Goal: Task Accomplishment & Management: Use online tool/utility

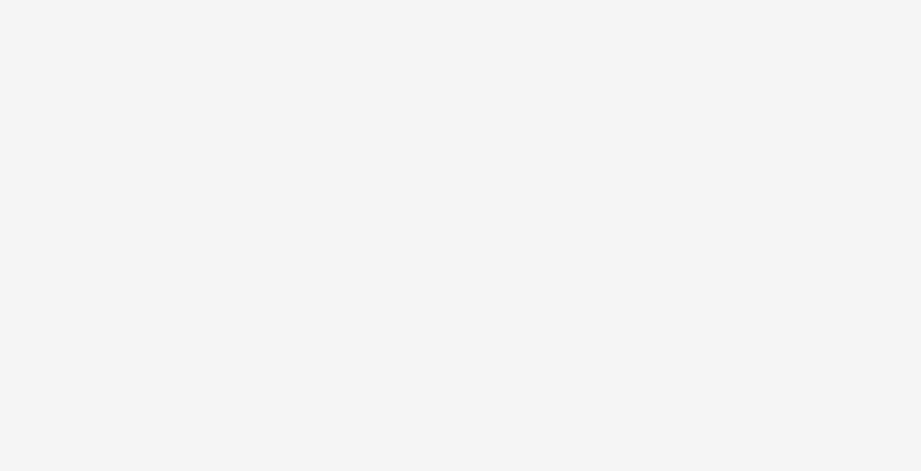
select select "c2295f28-7c96-446f-b279-53c23ee2b854"
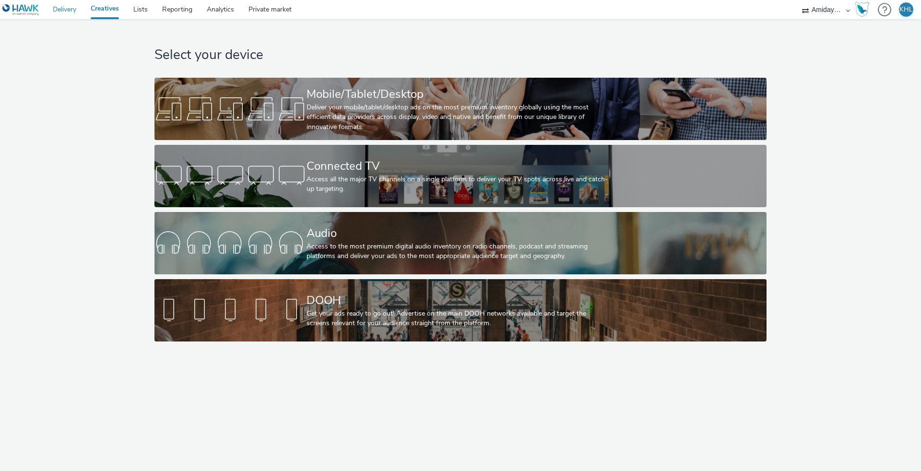
click at [60, 15] on link "Delivery" at bounding box center [65, 9] width 38 height 19
select select "9bcd8e0d-5764-4b89-88fe-b89ee02050ce"
select select "b9dae05b-e3f1-4ff2-954b-b373158465c4"
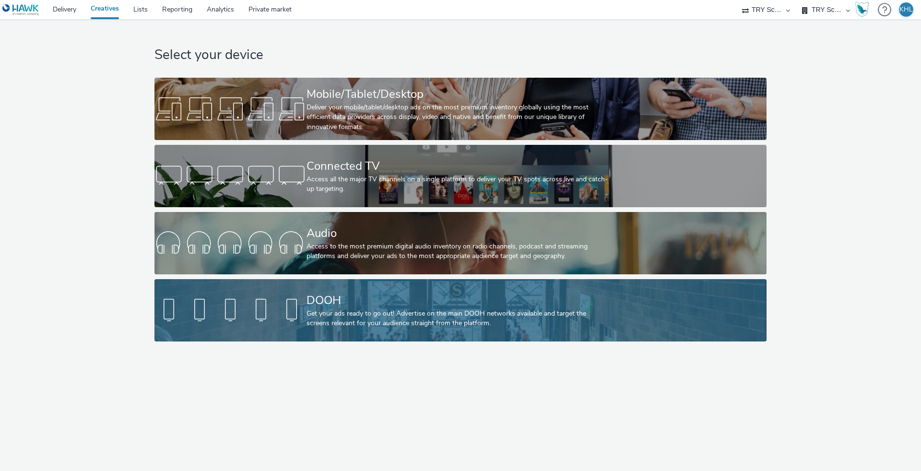
click at [303, 313] on div at bounding box center [230, 310] width 152 height 31
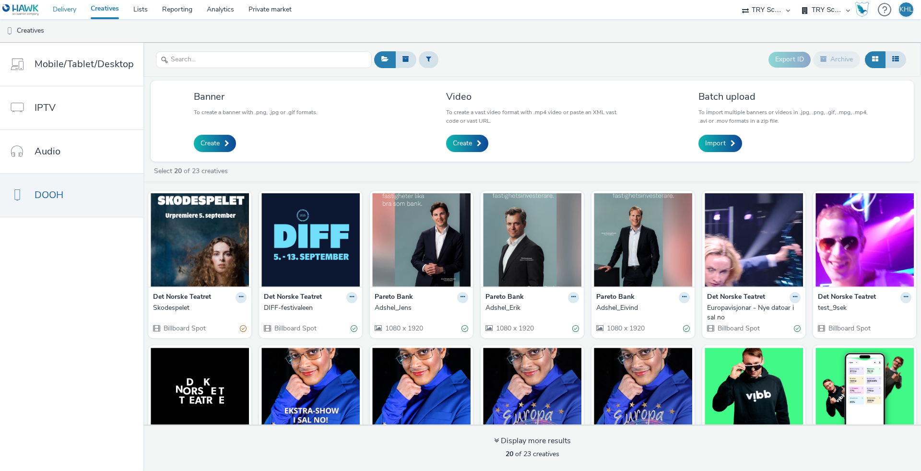
click at [69, 12] on link "Delivery" at bounding box center [65, 9] width 38 height 19
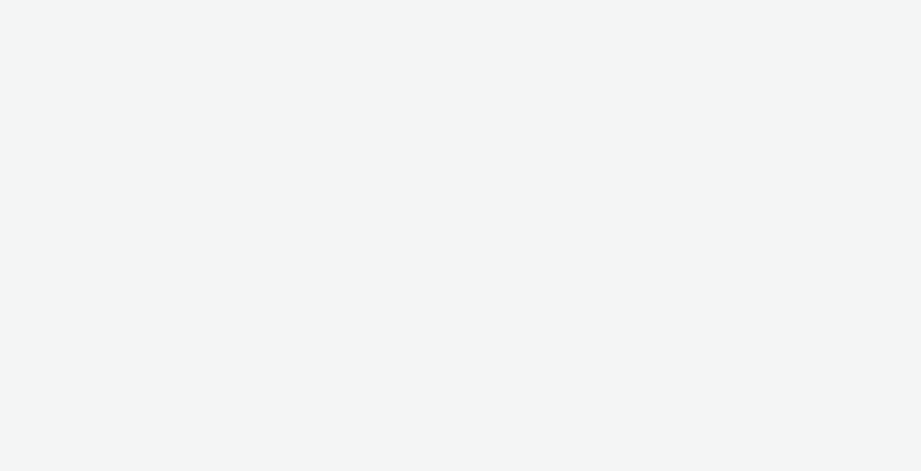
select select "4310a766-52ed-4545-8a97-8c61237a7f46"
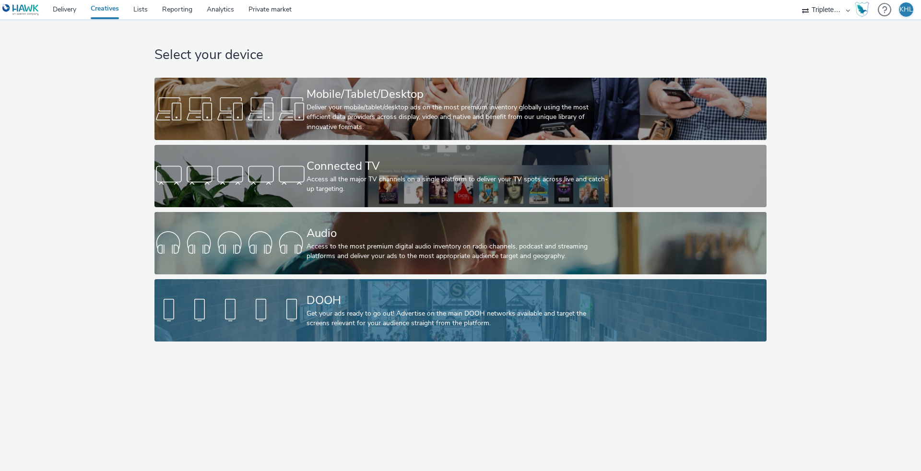
click at [260, 301] on div at bounding box center [230, 310] width 152 height 31
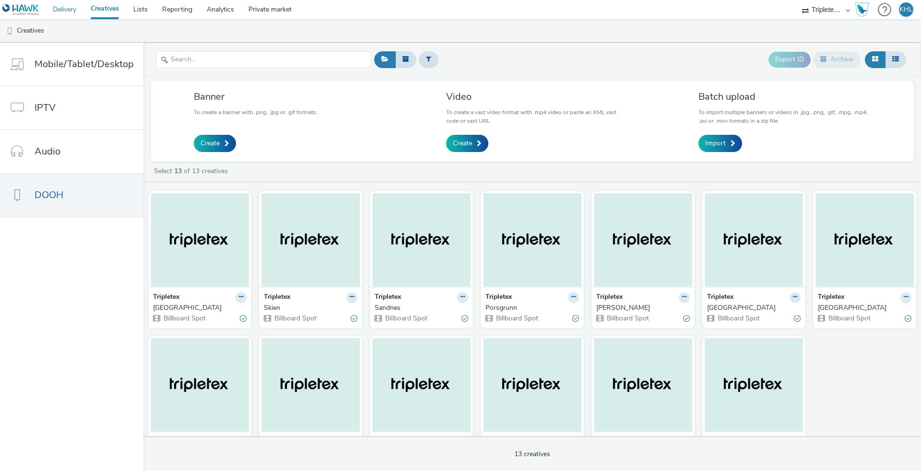
click at [64, 9] on link "Delivery" at bounding box center [65, 9] width 38 height 19
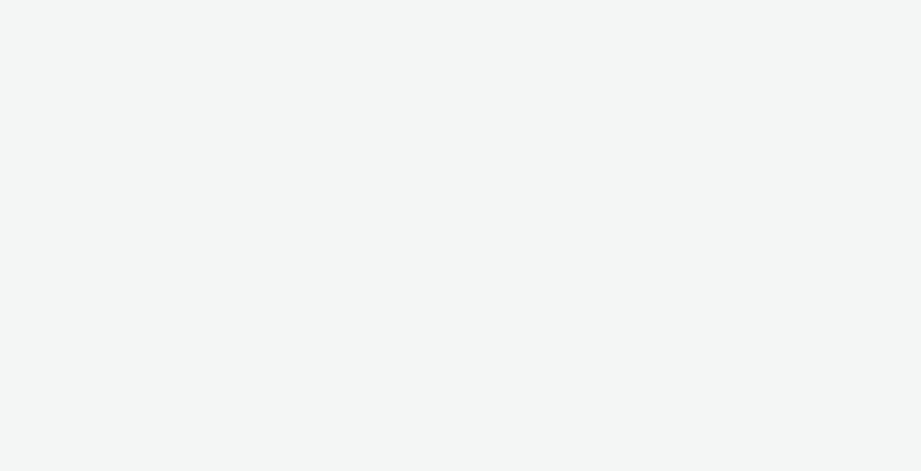
select select "10bae079-8a11-4fca-8b47-9e5fc357b551"
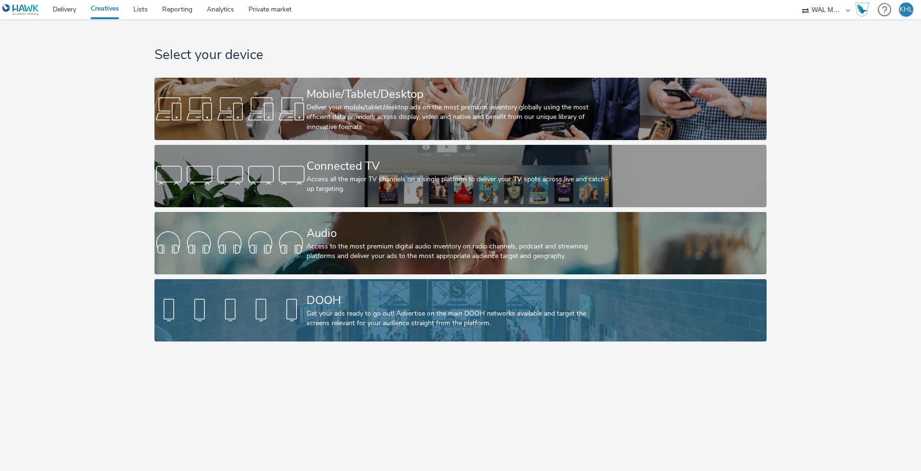
click at [313, 315] on div "Get your ads ready to go out! Advertise on the main DOOH networks available and…" at bounding box center [459, 319] width 304 height 20
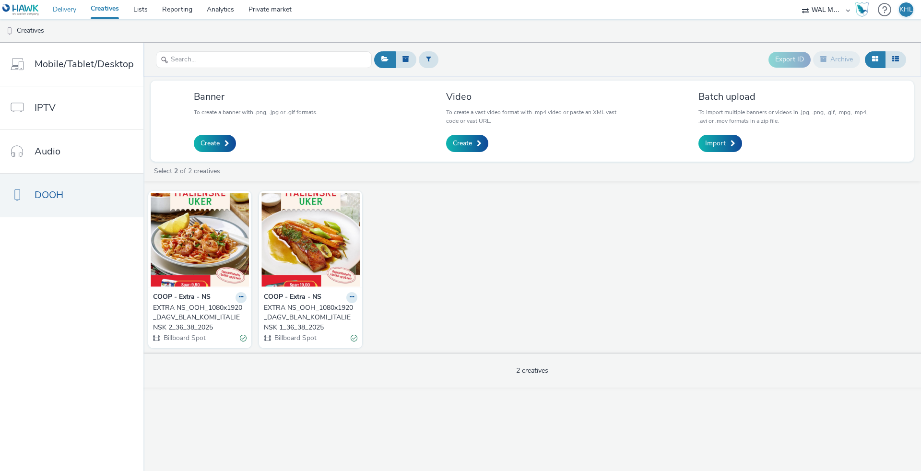
click at [66, 12] on link "Delivery" at bounding box center [65, 9] width 38 height 19
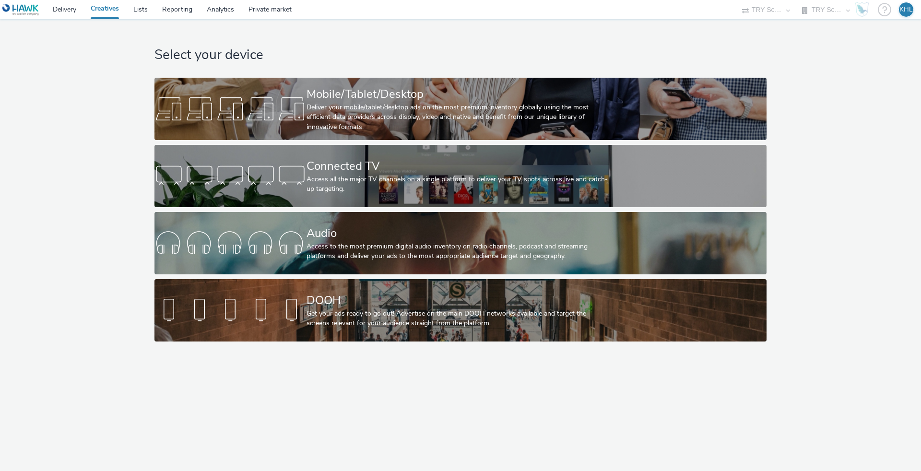
select select "9bcd8e0d-5764-4b89-88fe-b89ee02050ce"
select select "b9dae05b-e3f1-4ff2-954b-b373158465c4"
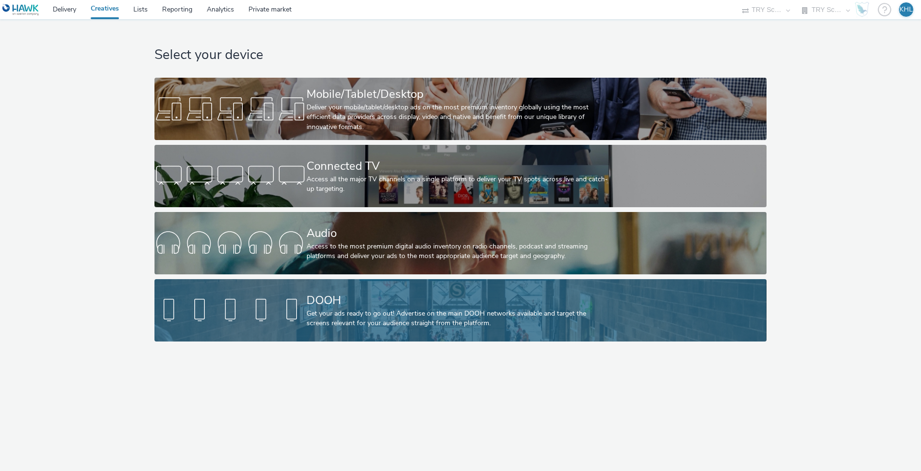
click at [290, 283] on link "DOOH Get your ads ready to go out! Advertise on the main DOOH networks availabl…" at bounding box center [460, 310] width 612 height 62
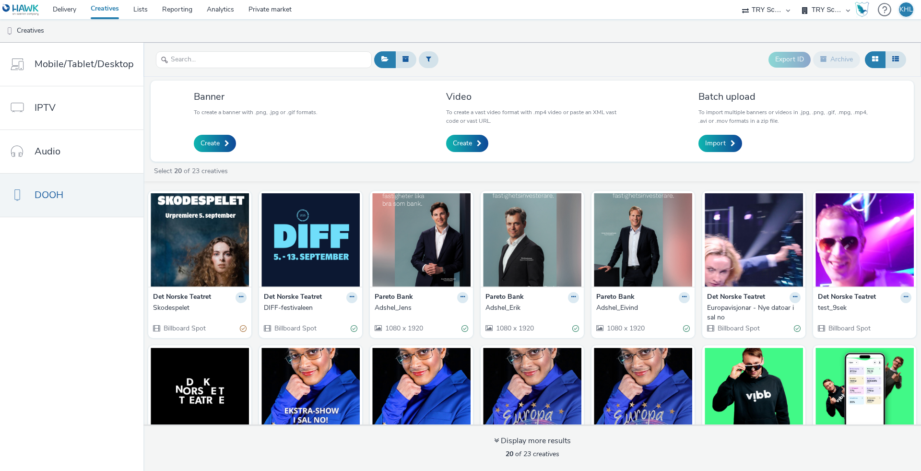
click at [182, 287] on div at bounding box center [200, 240] width 98 height 94
click at [225, 275] on img at bounding box center [200, 240] width 98 height 94
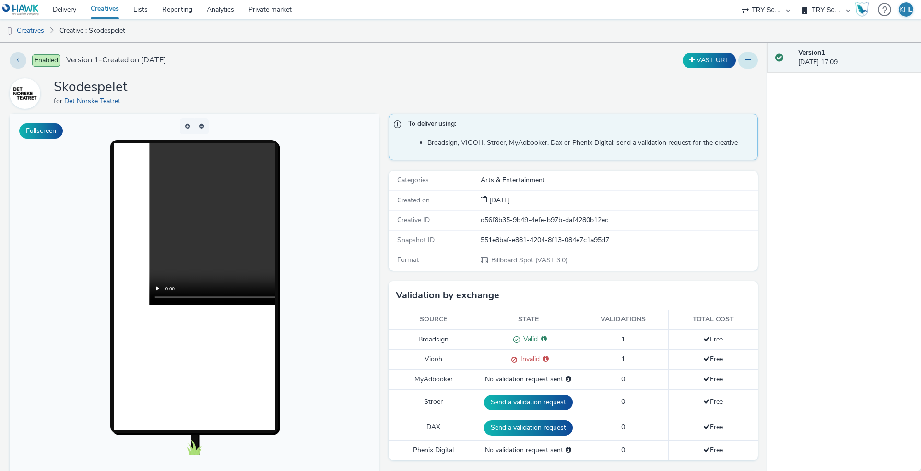
click at [747, 60] on icon at bounding box center [748, 60] width 5 height 7
click at [660, 95] on div "Skodespelet for Det Norske Teatret" at bounding box center [384, 93] width 748 height 31
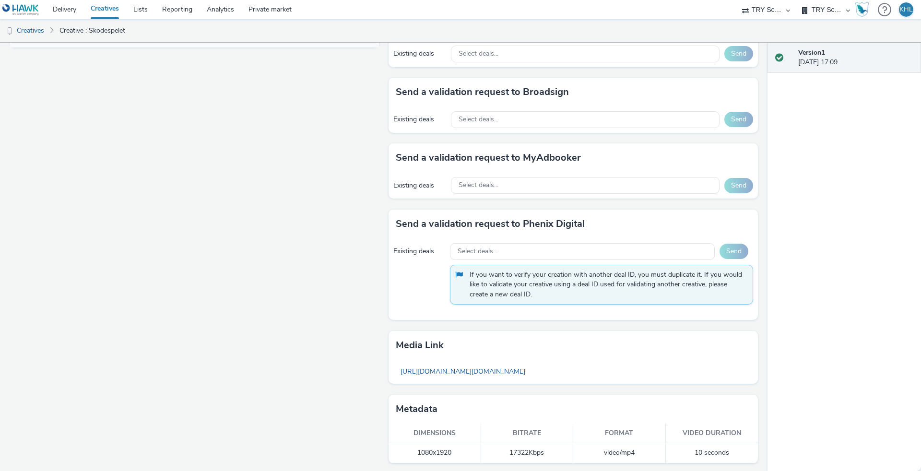
scroll to position [459, 0]
click at [115, 10] on link "Creatives" at bounding box center [104, 9] width 43 height 19
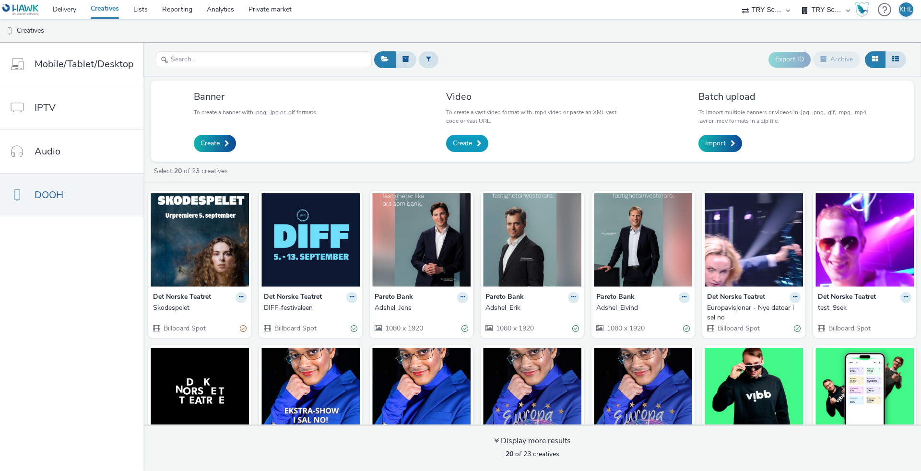
click at [461, 139] on span "Create" at bounding box center [462, 144] width 19 height 10
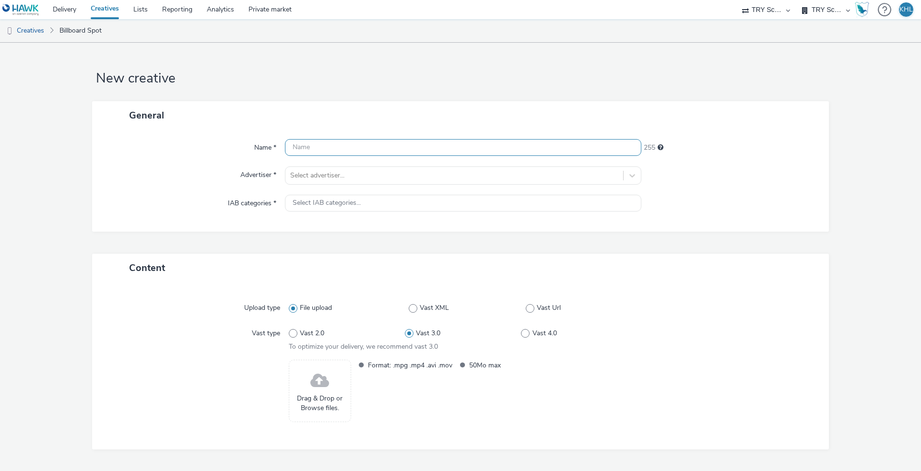
click at [459, 151] on input "text" at bounding box center [463, 147] width 356 height 17
click at [313, 390] on span at bounding box center [319, 380] width 19 height 25
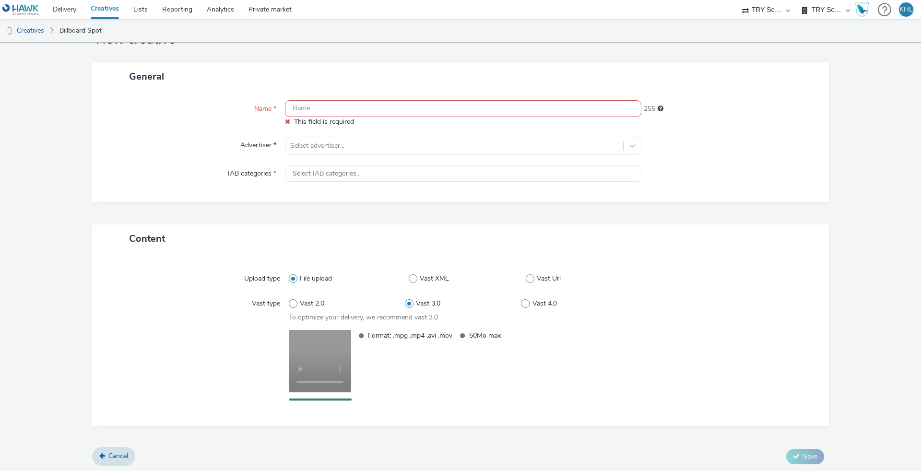
scroll to position [38, 0]
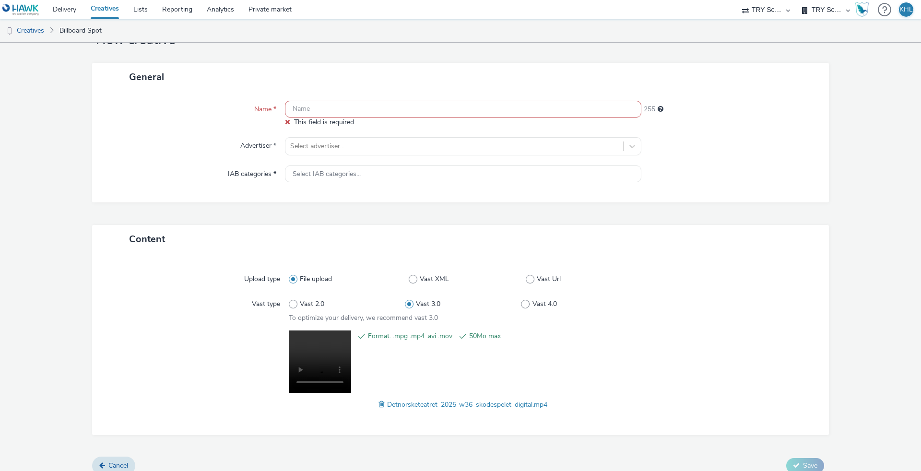
click at [435, 96] on div "Name * This field is required 255 Advertiser * Select advertiser... IAB categor…" at bounding box center [460, 146] width 737 height 111
click at [434, 101] on input "text" at bounding box center [463, 109] width 356 height 17
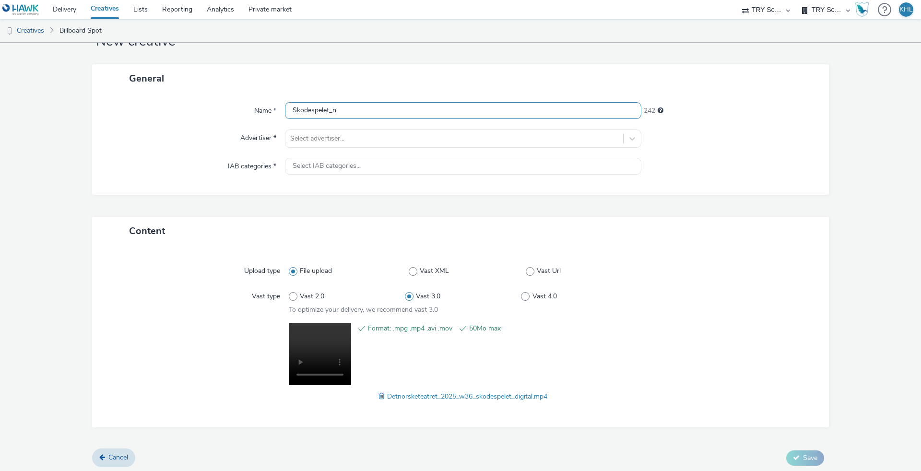
type input "Skodespelet_ny"
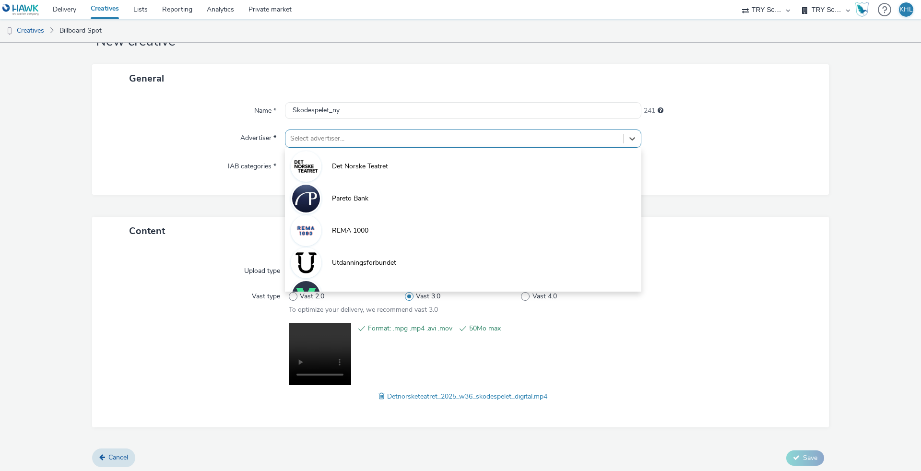
click at [480, 141] on div at bounding box center [454, 139] width 328 height 12
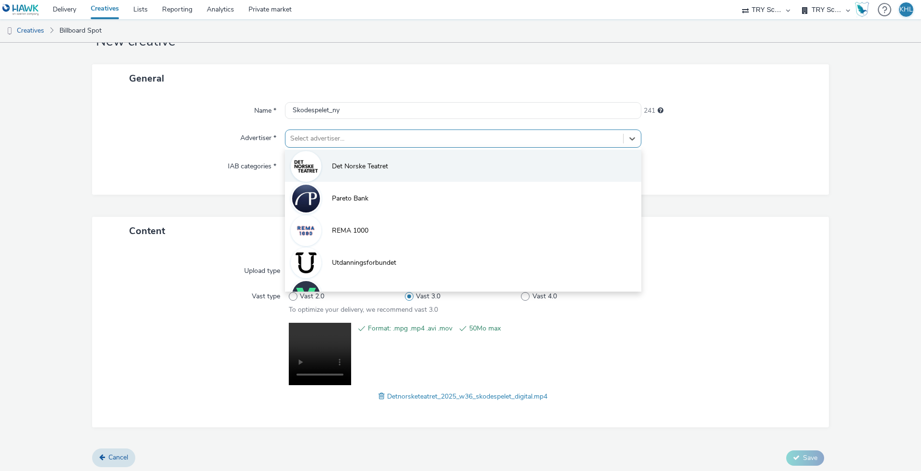
click at [411, 167] on li "Det Norske Teatret" at bounding box center [463, 166] width 356 height 32
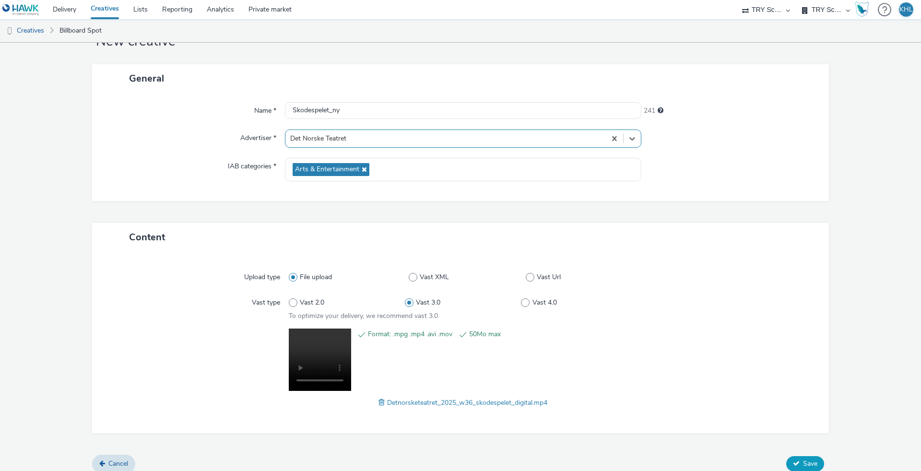
click at [805, 459] on span "Save" at bounding box center [810, 463] width 14 height 9
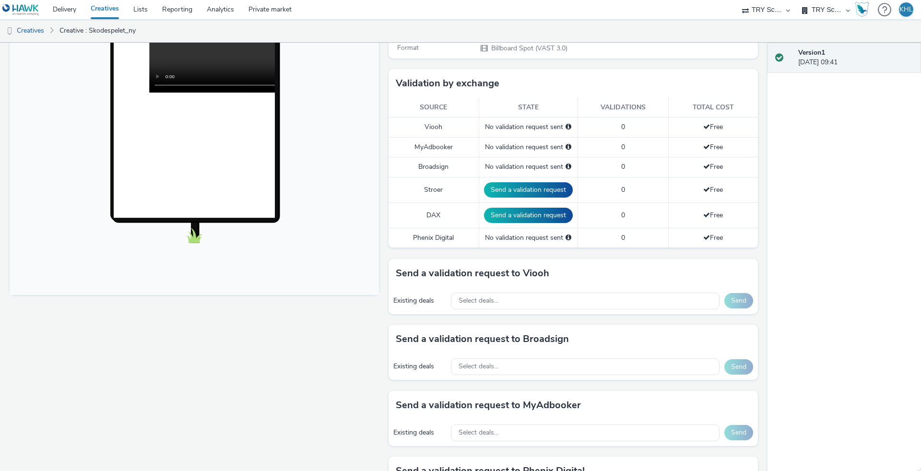
scroll to position [215, 0]
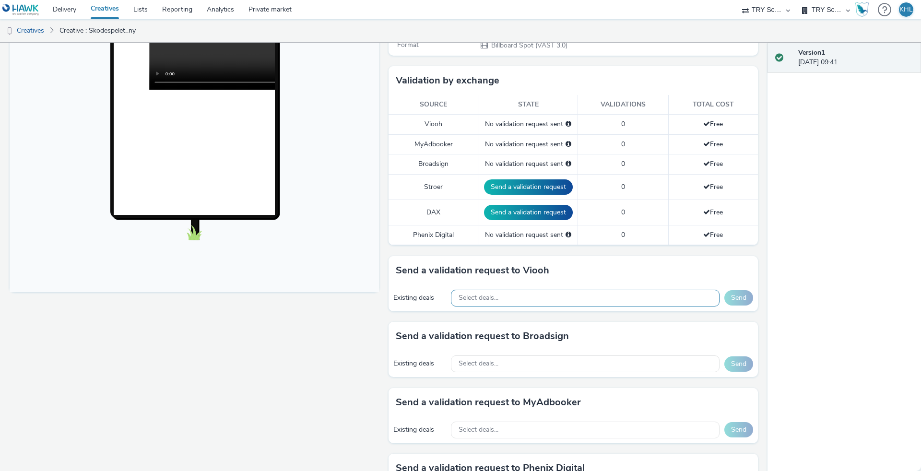
click at [505, 292] on div "Select deals..." at bounding box center [585, 298] width 269 height 17
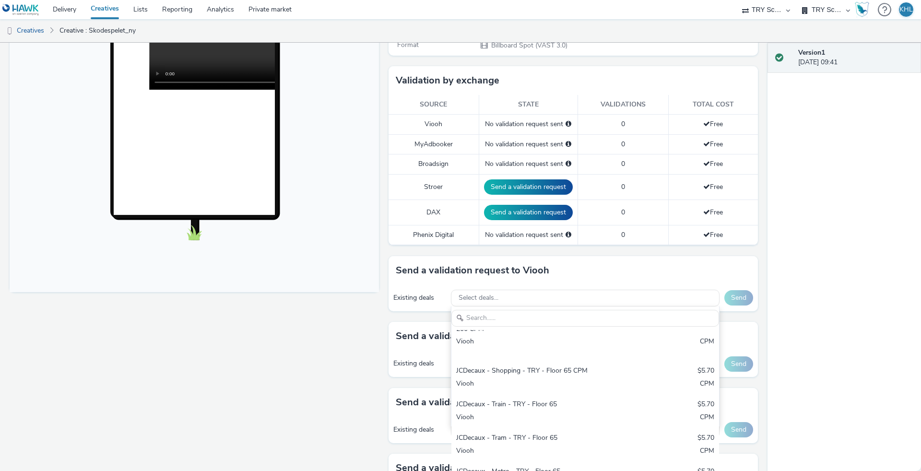
scroll to position [260, 0]
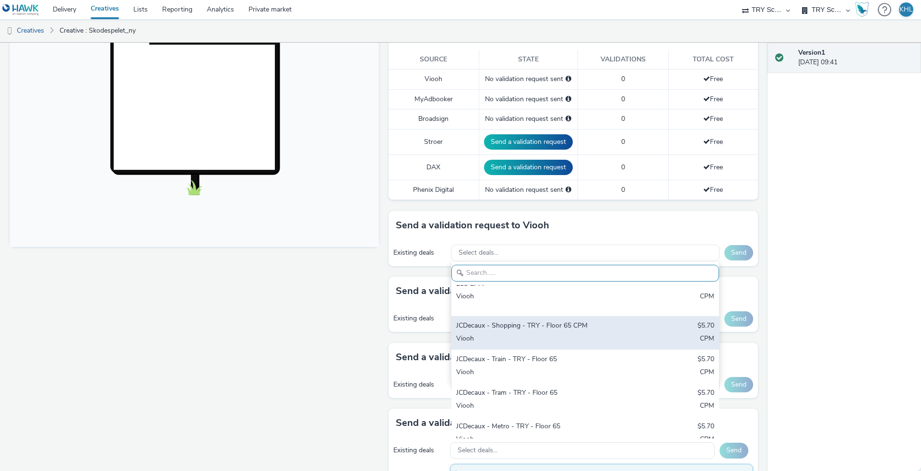
click at [538, 326] on div "JCDecaux - Shopping - TRY - Floor 65 CPM" at bounding box center [541, 326] width 170 height 11
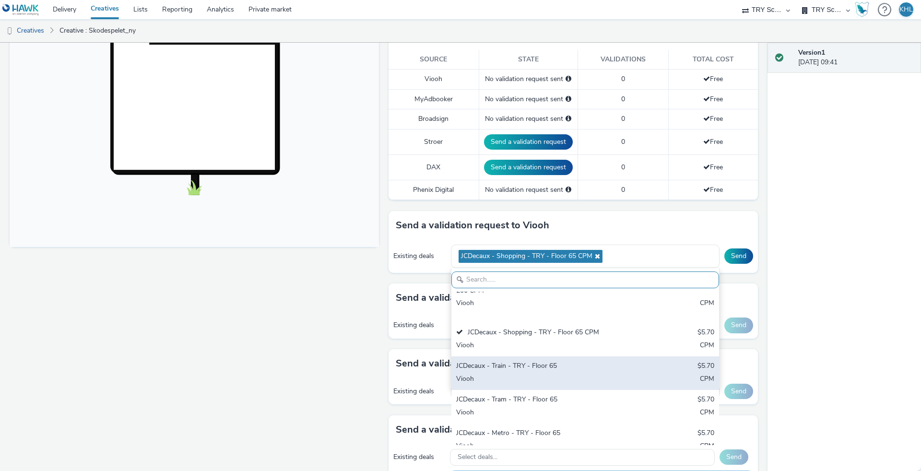
click at [518, 374] on div "Viooh" at bounding box center [541, 379] width 170 height 11
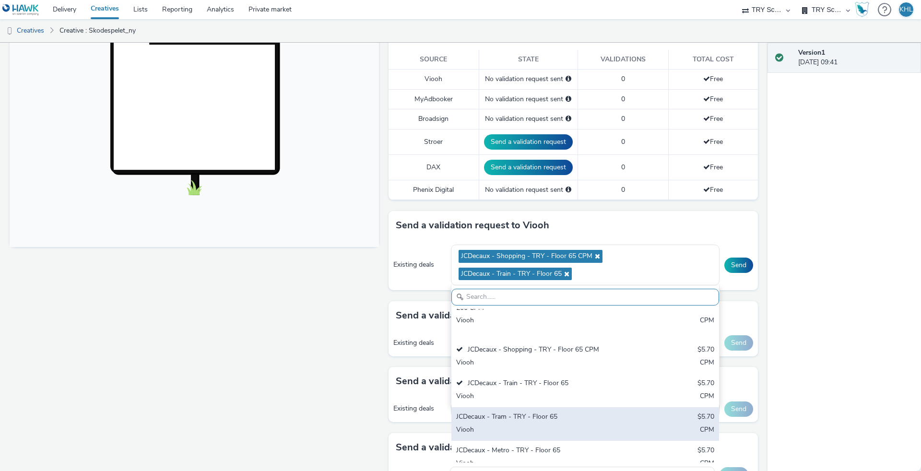
drag, startPoint x: 513, startPoint y: 417, endPoint x: 514, endPoint y: 424, distance: 6.8
click at [513, 418] on div "JCDecaux - Tram - TRY - Floor 65" at bounding box center [541, 417] width 170 height 11
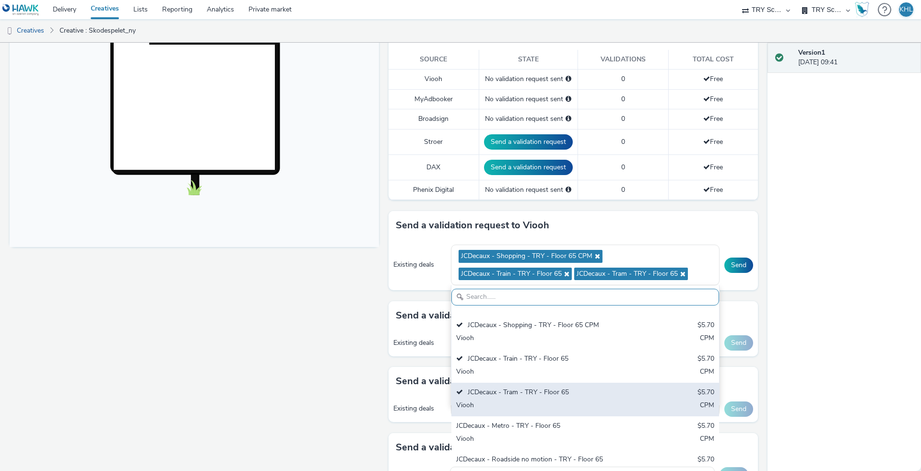
scroll to position [56, 0]
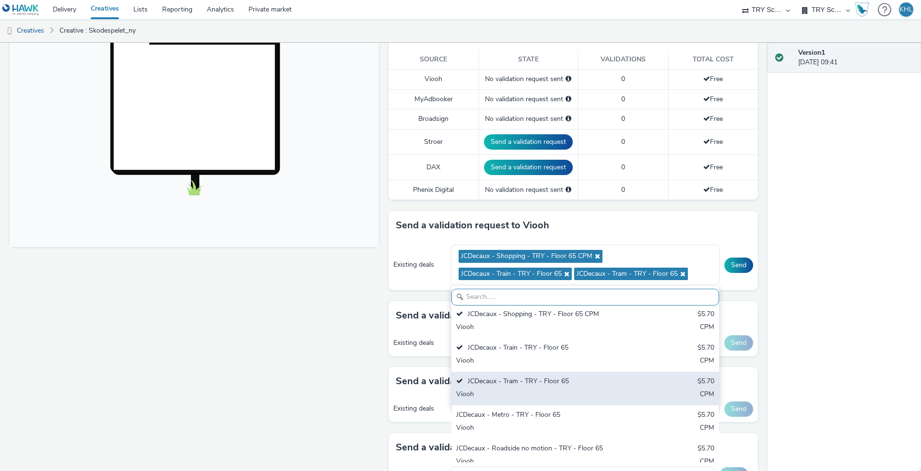
click at [519, 391] on div "Viooh" at bounding box center [541, 395] width 170 height 11
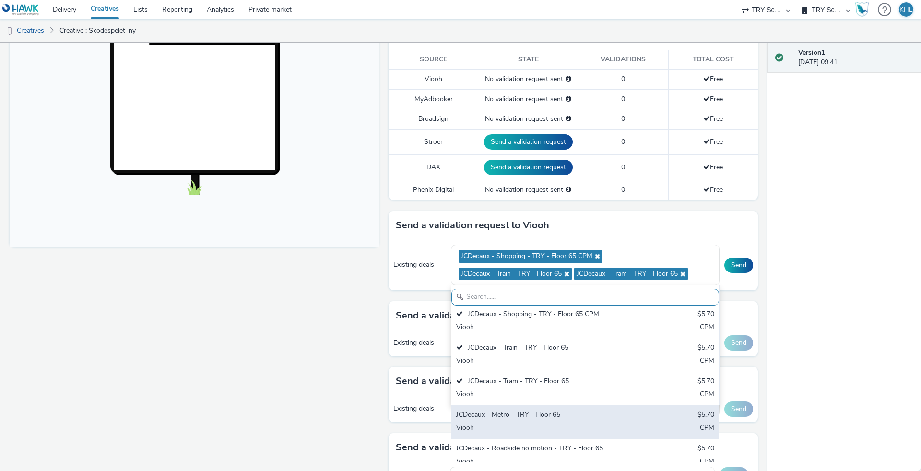
click at [519, 412] on div "JCDecaux - Metro - TRY - Floor 65" at bounding box center [541, 415] width 170 height 11
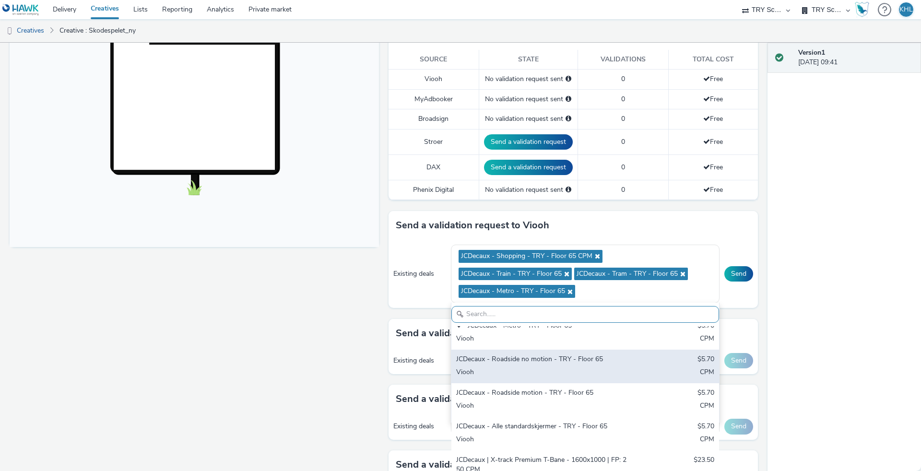
scroll to position [159, 0]
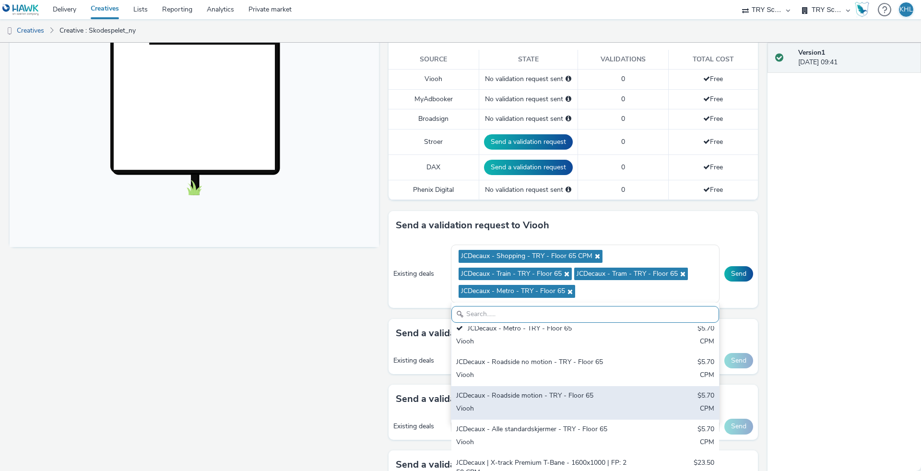
click at [544, 392] on div "JCDecaux - Roadside motion - TRY - Floor 65" at bounding box center [541, 396] width 170 height 11
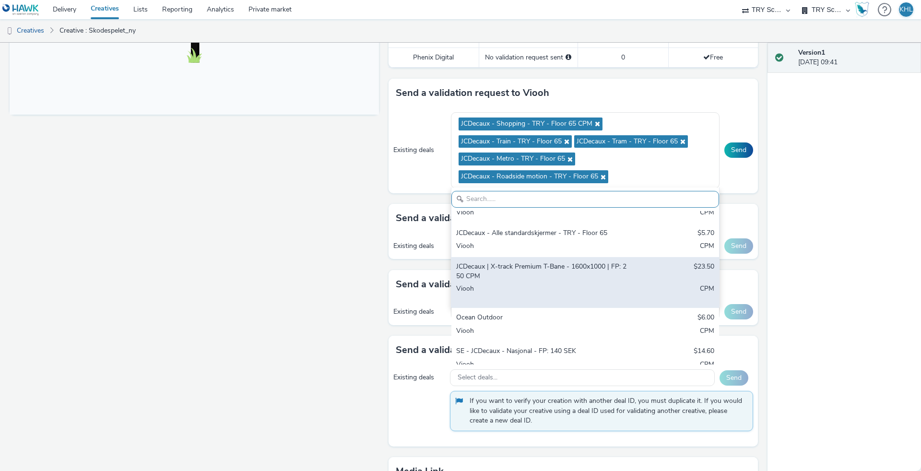
scroll to position [225, 0]
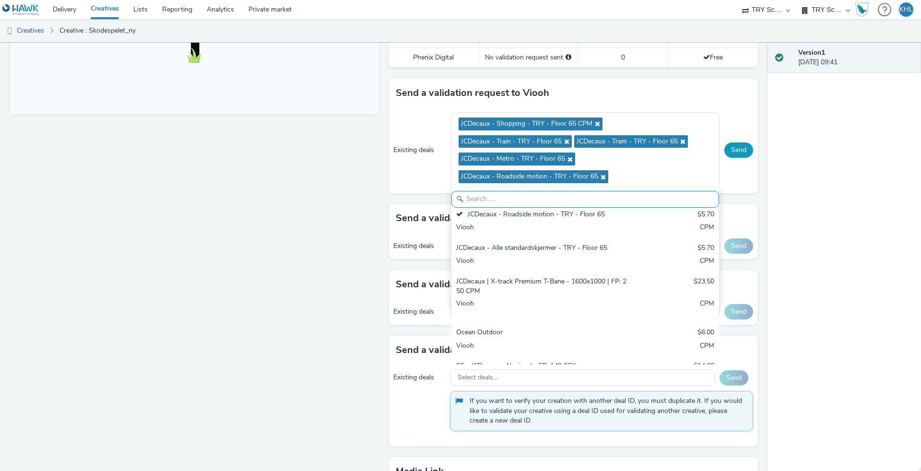
click at [740, 148] on button "Send" at bounding box center [738, 149] width 29 height 15
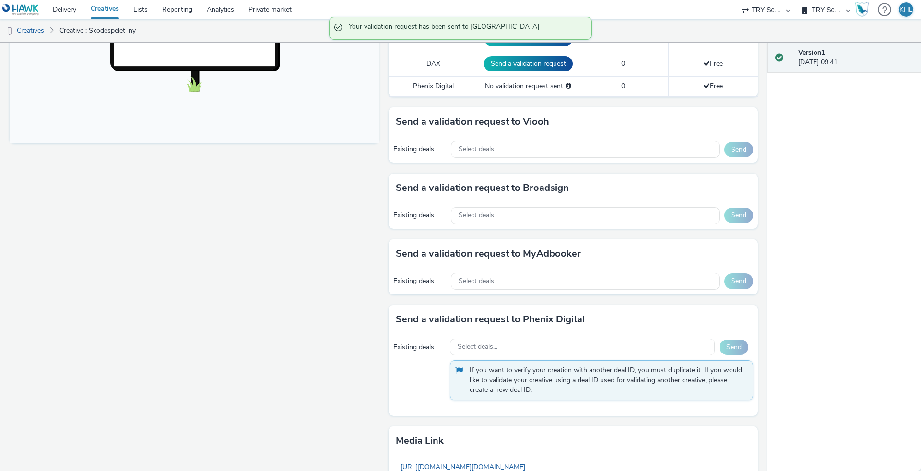
scroll to position [359, 0]
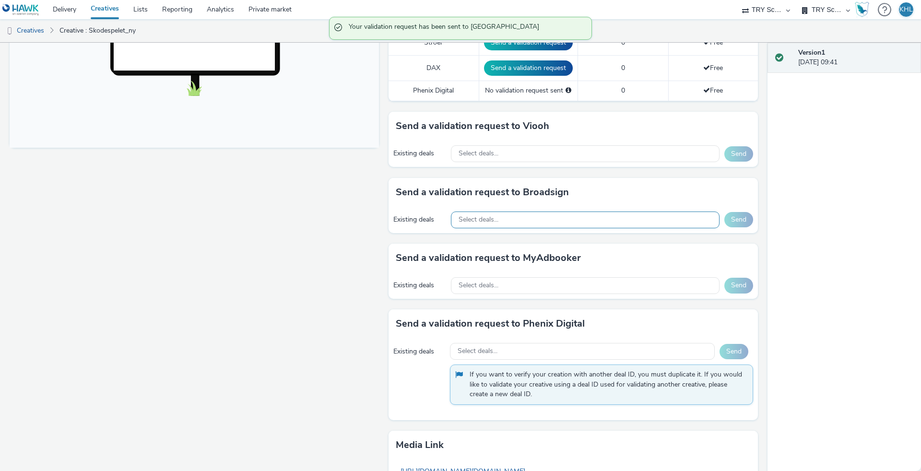
click at [509, 215] on div "Select deals..." at bounding box center [585, 220] width 269 height 17
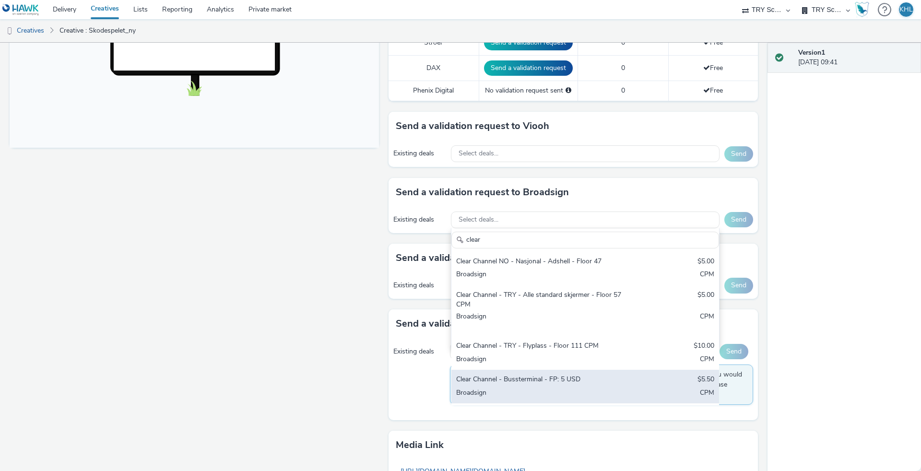
type input "clear"
click at [533, 388] on div "Broadsign" at bounding box center [541, 393] width 170 height 11
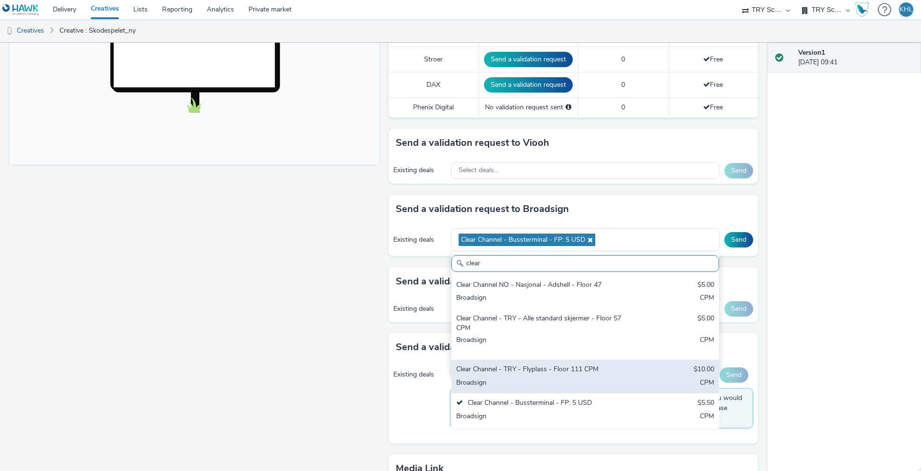
scroll to position [341, 0]
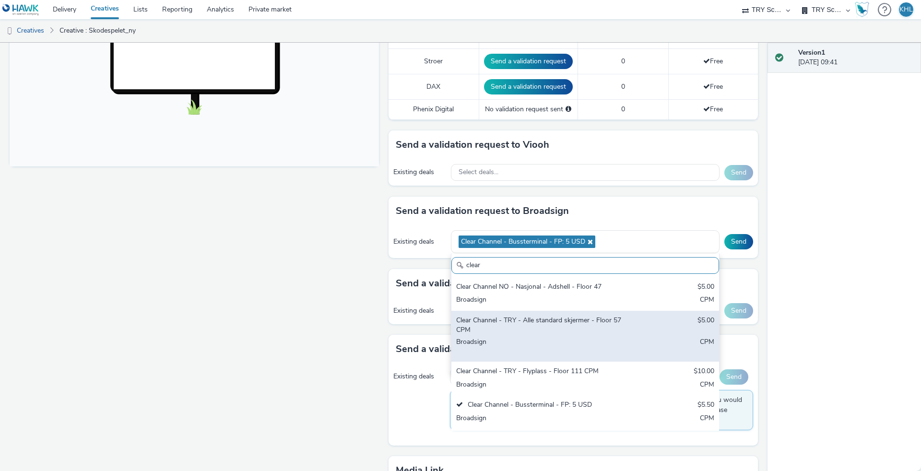
click at [540, 337] on div "Broadsign" at bounding box center [541, 347] width 170 height 20
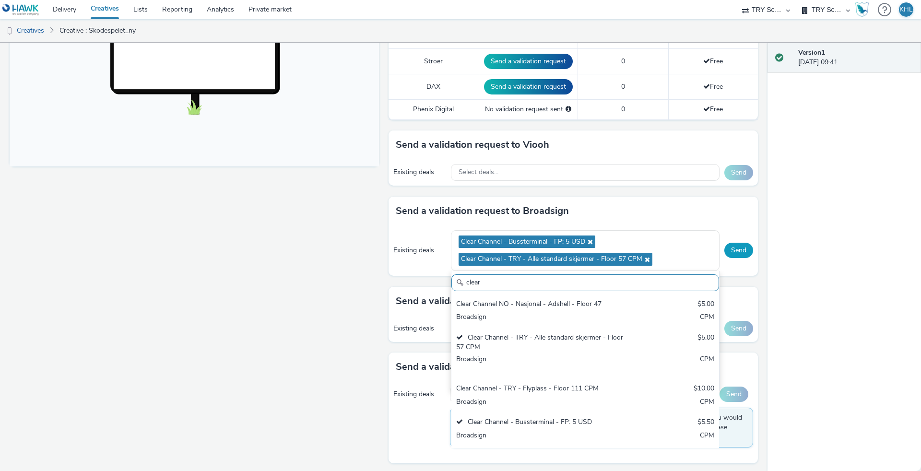
click at [739, 254] on button "Send" at bounding box center [738, 250] width 29 height 15
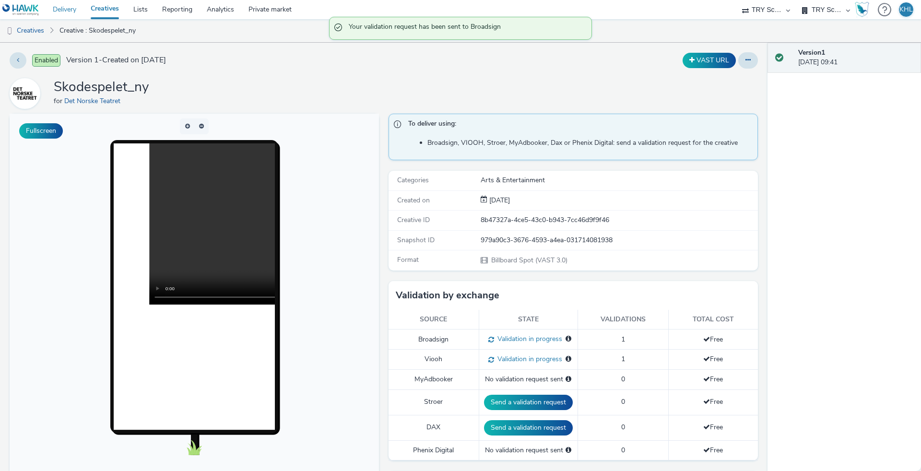
scroll to position [0, 0]
click at [75, 12] on link "Delivery" at bounding box center [65, 9] width 38 height 19
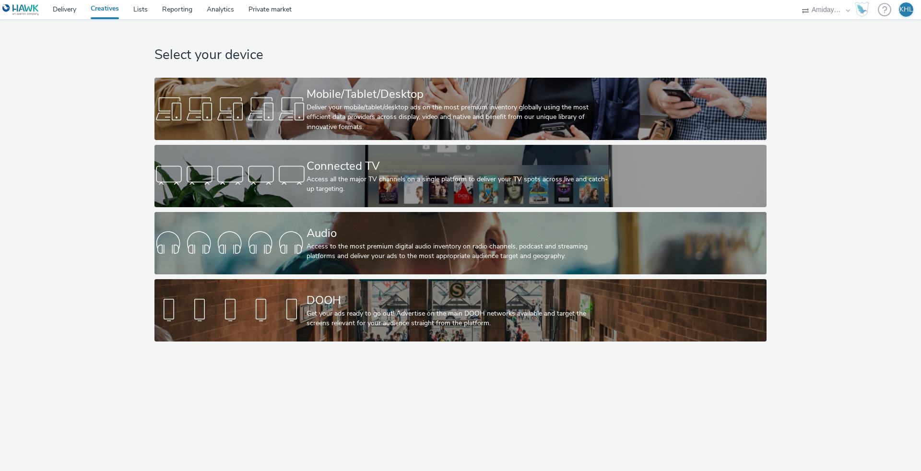
select select "c2295f28-7c96-446f-b279-53c23ee2b854"
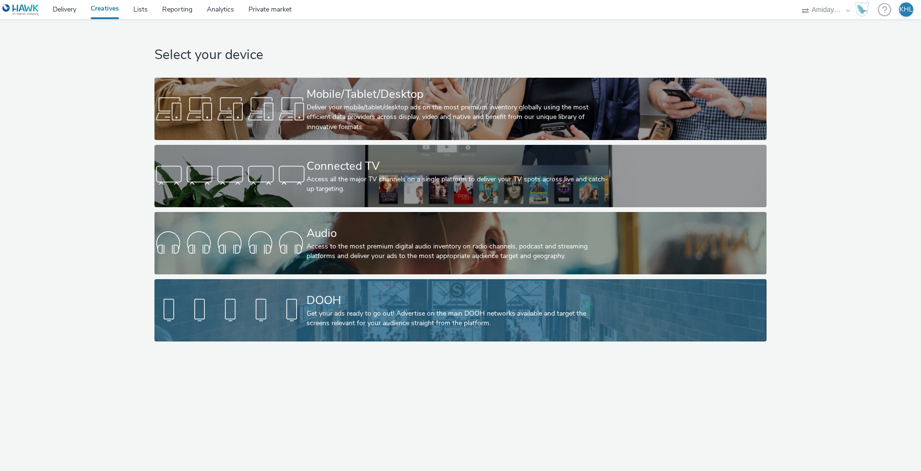
click at [324, 309] on div "Get your ads ready to go out! Advertise on the main DOOH networks available and…" at bounding box center [459, 319] width 304 height 20
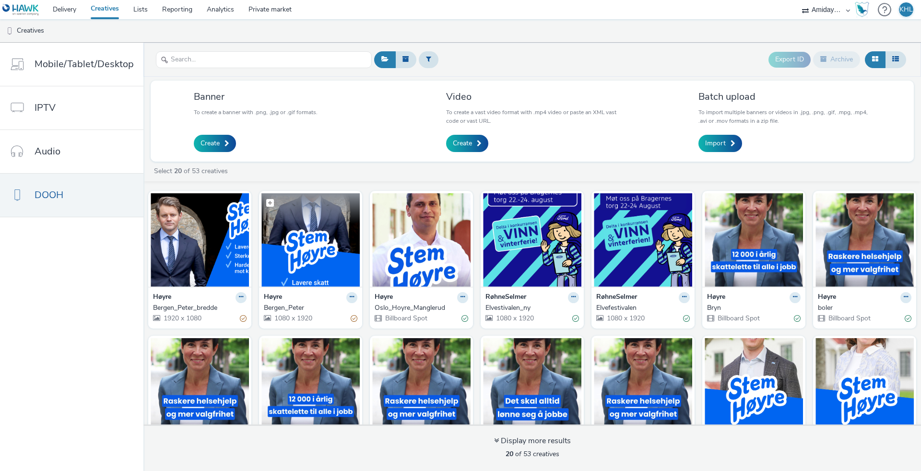
click at [286, 261] on img at bounding box center [310, 240] width 98 height 94
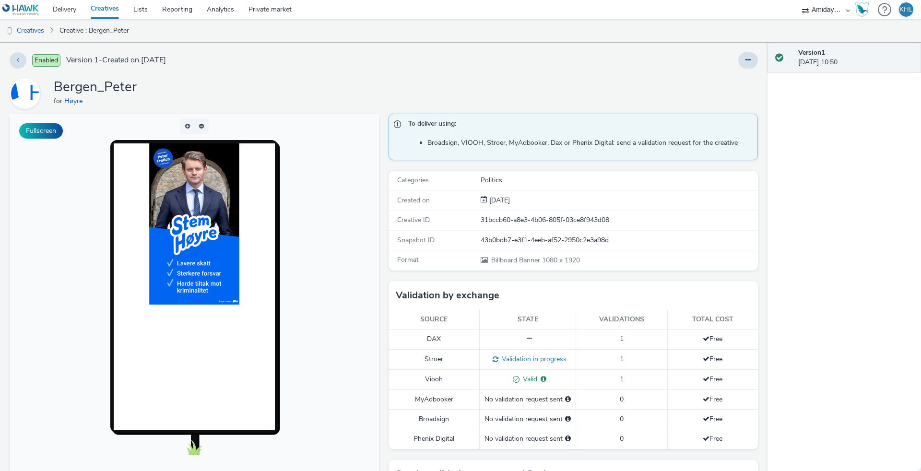
click at [106, 14] on link "Creatives" at bounding box center [104, 9] width 43 height 19
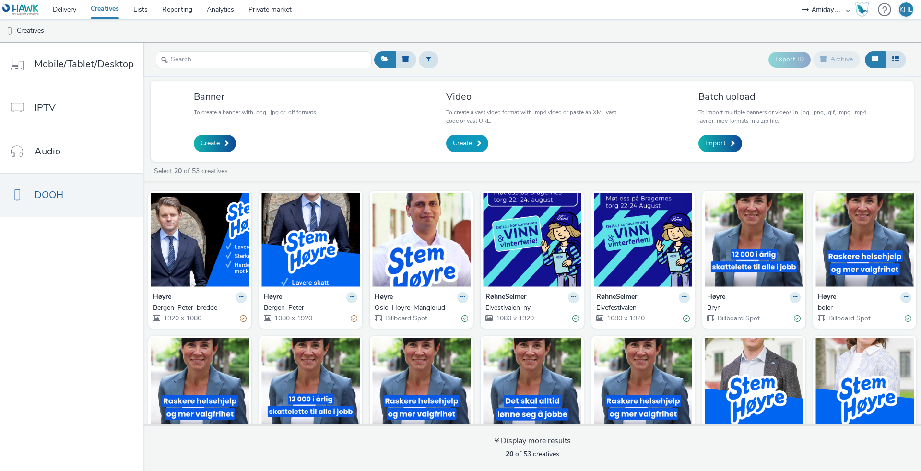
click at [461, 146] on span "Create" at bounding box center [462, 144] width 19 height 10
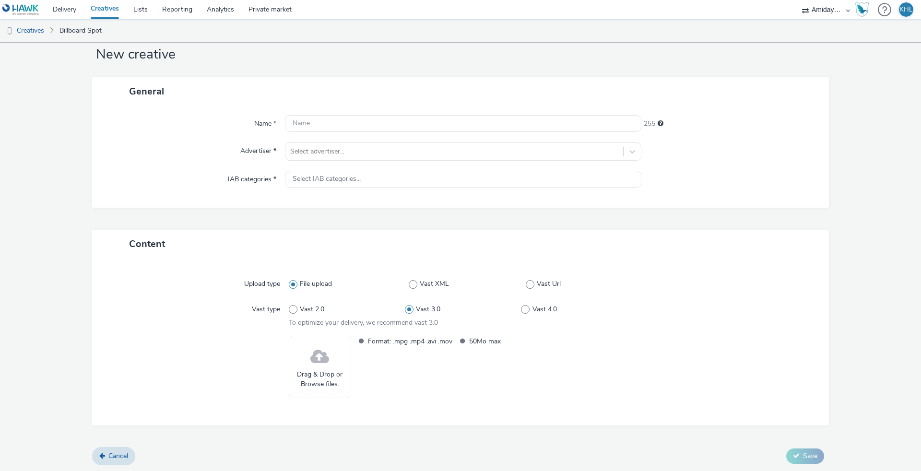
scroll to position [24, 0]
drag, startPoint x: 756, startPoint y: 211, endPoint x: 519, endPoint y: 223, distance: 237.3
click at [756, 211] on div "General Name * 255 Advertiser * Select advertiser... IAB categories * Select IA…" at bounding box center [460, 154] width 737 height 153
click at [127, 149] on div "Advertiser *" at bounding box center [193, 152] width 183 height 18
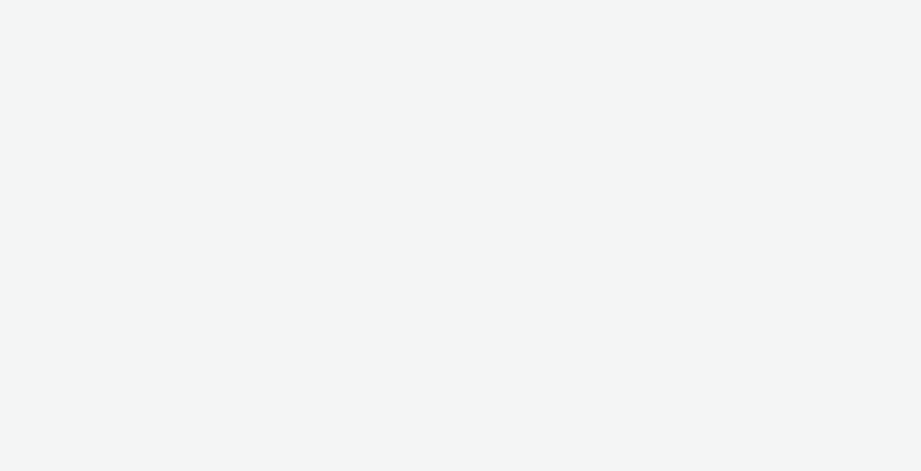
select select "c2295f28-7c96-446f-b279-53c23ee2b854"
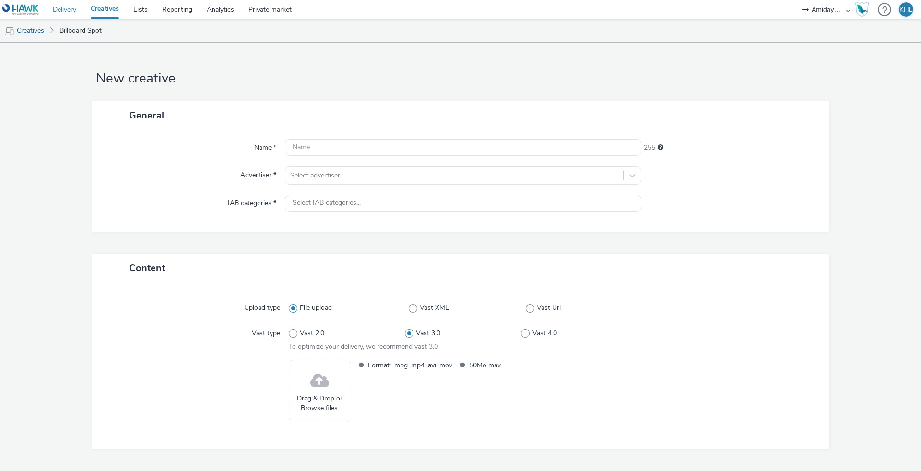
click at [68, 4] on link "Delivery" at bounding box center [65, 9] width 38 height 19
